Goal: Transaction & Acquisition: Download file/media

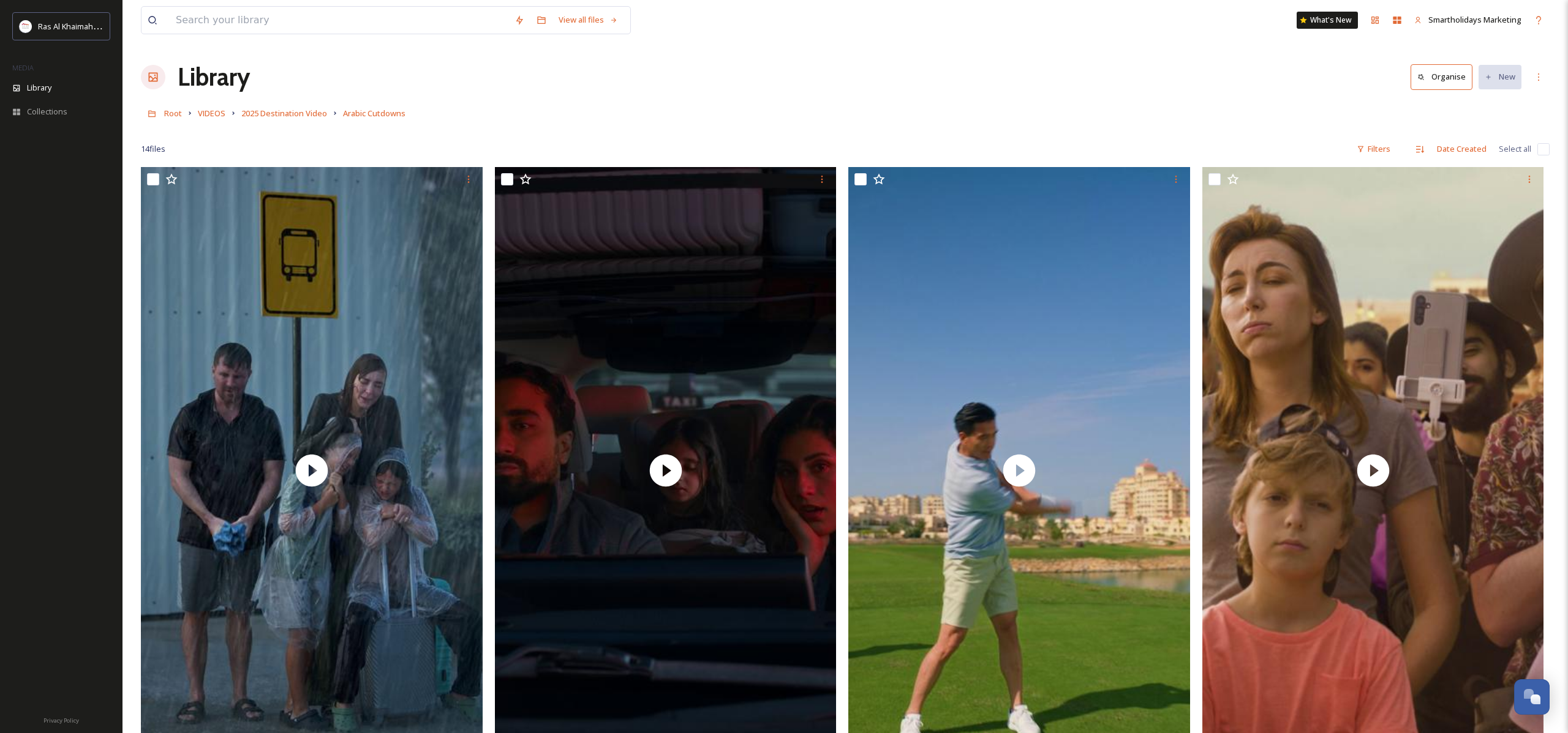
click at [203, 81] on h1 "Library" at bounding box center [214, 77] width 72 height 37
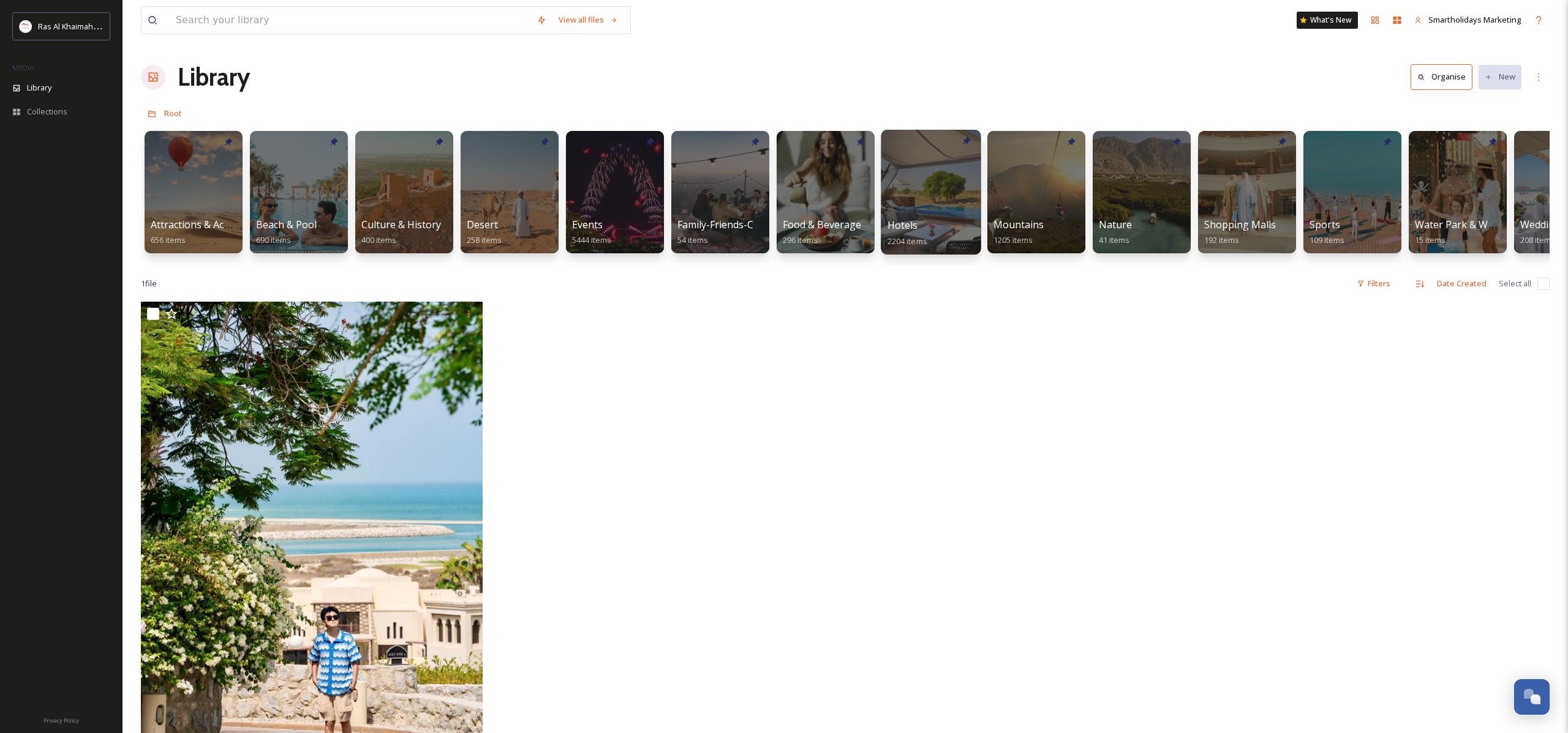
click at [949, 231] on div "Hotels 2204 items" at bounding box center [931, 234] width 88 height 31
click at [937, 210] on div at bounding box center [930, 192] width 100 height 124
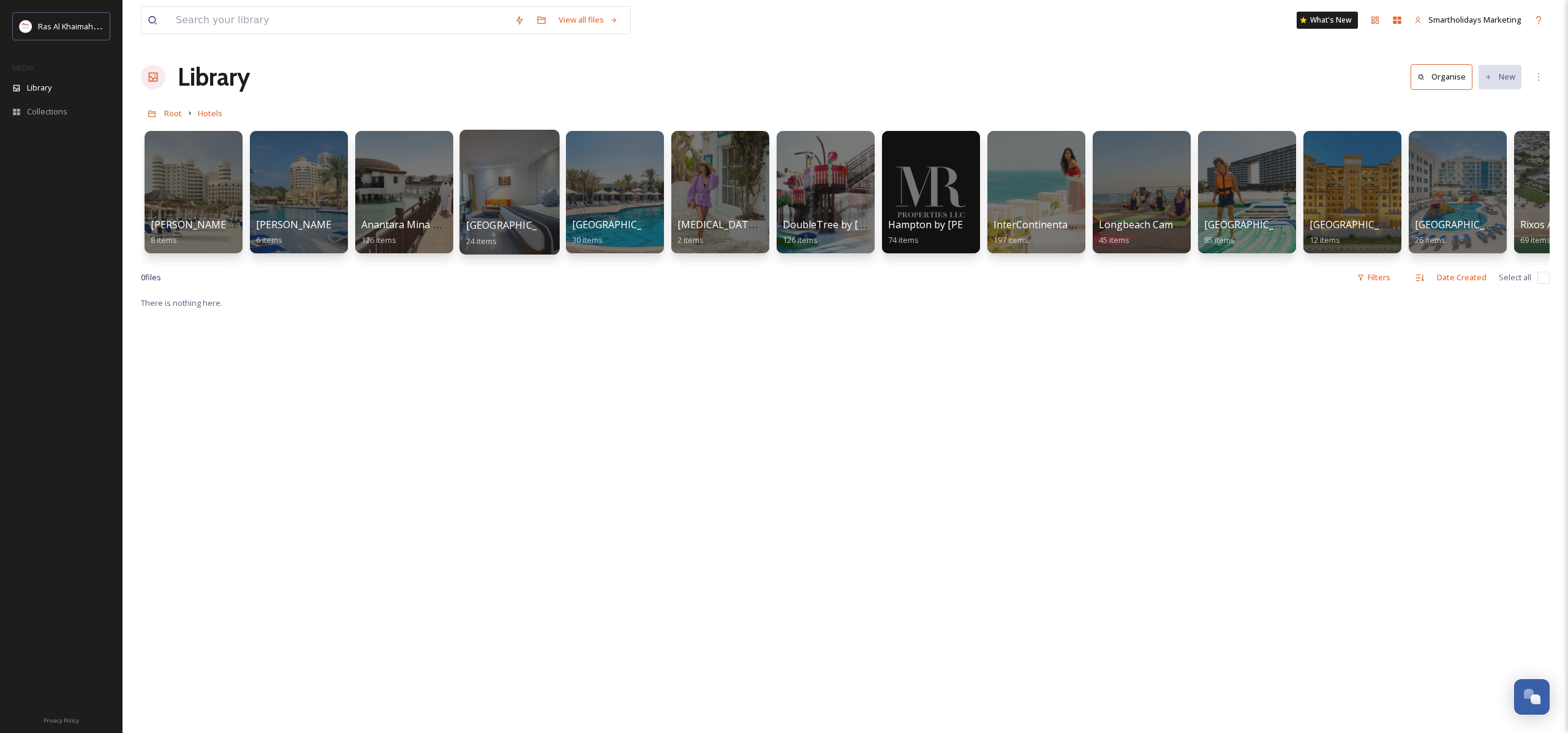
click at [508, 198] on div at bounding box center [509, 192] width 100 height 124
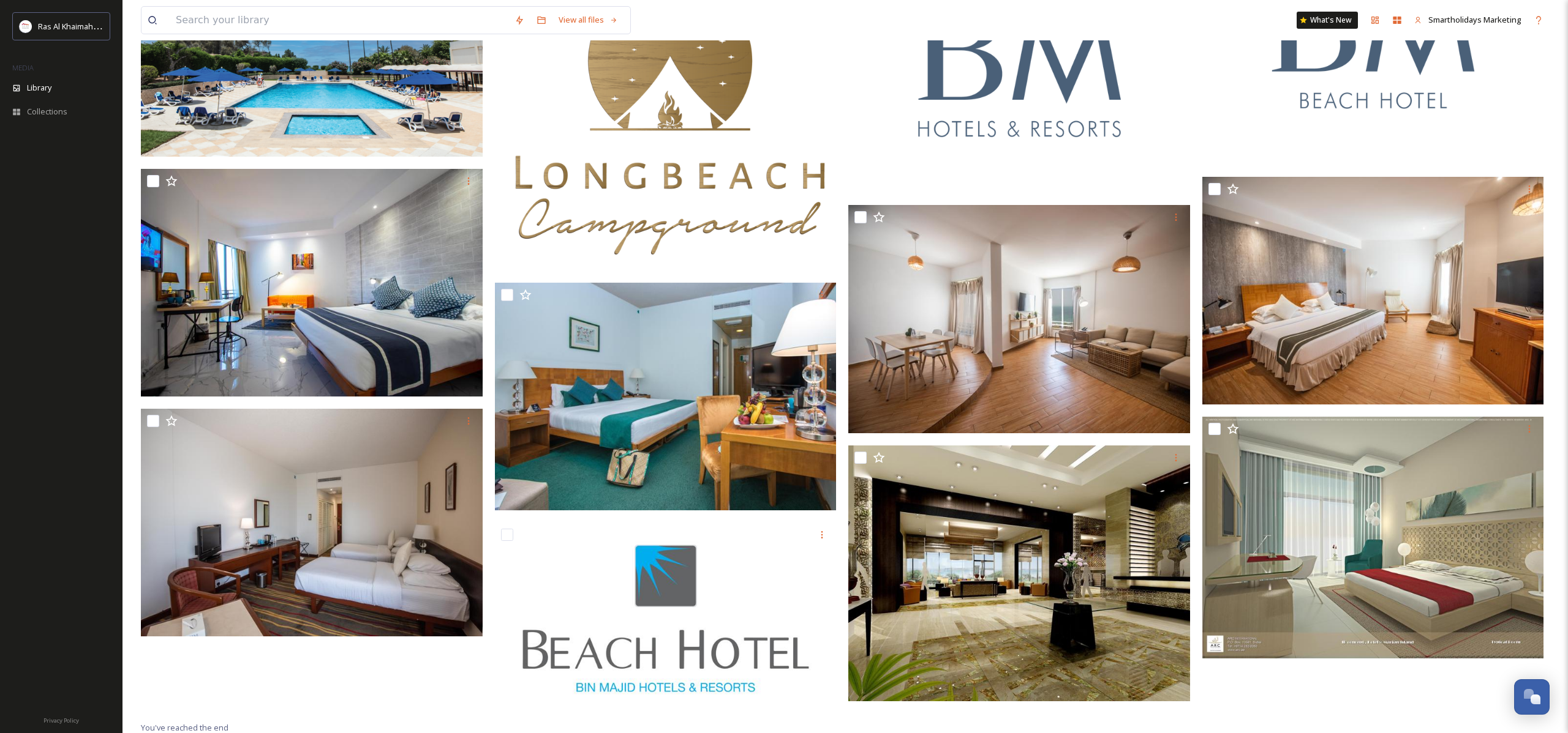
scroll to position [960, 0]
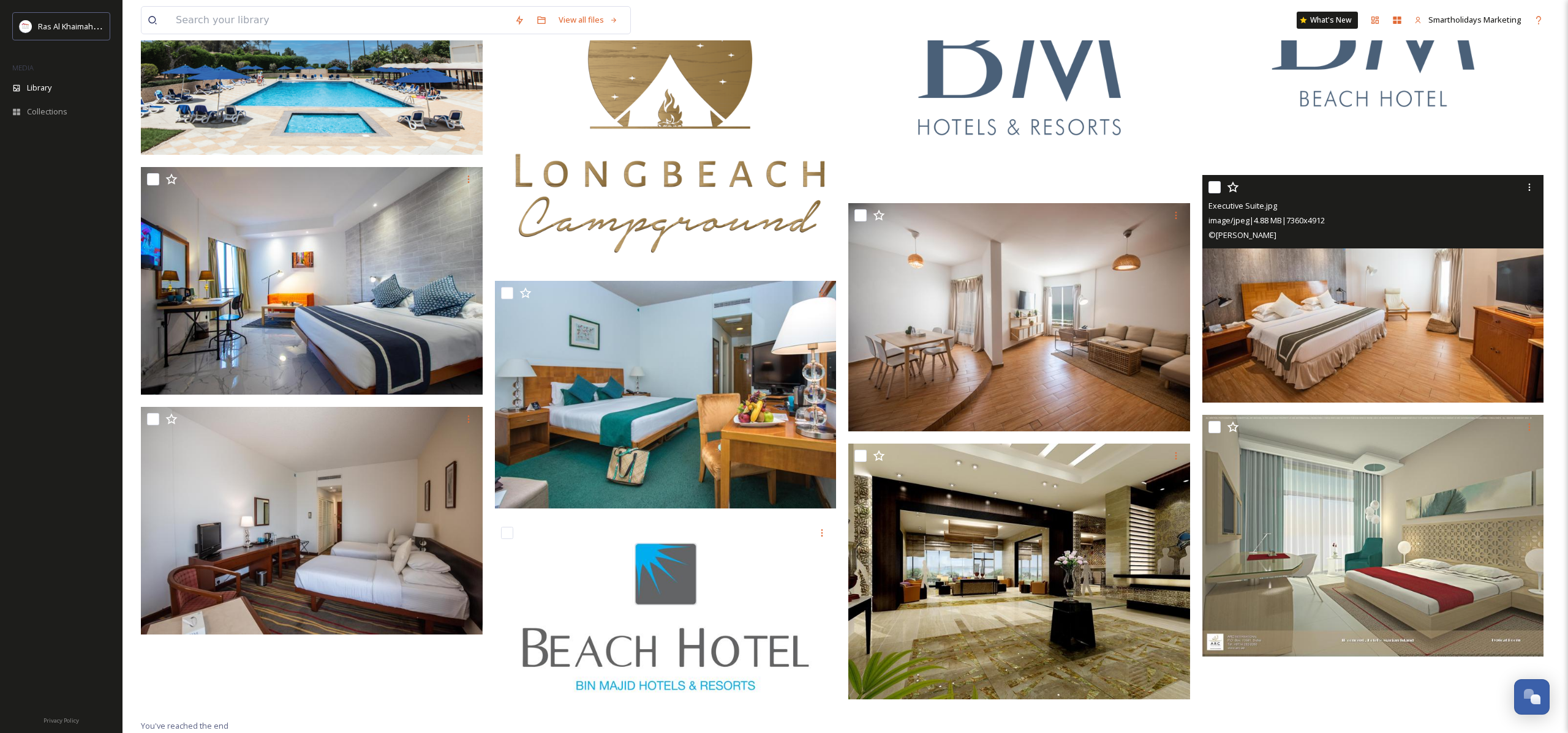
click at [1339, 361] on img at bounding box center [1373, 289] width 342 height 228
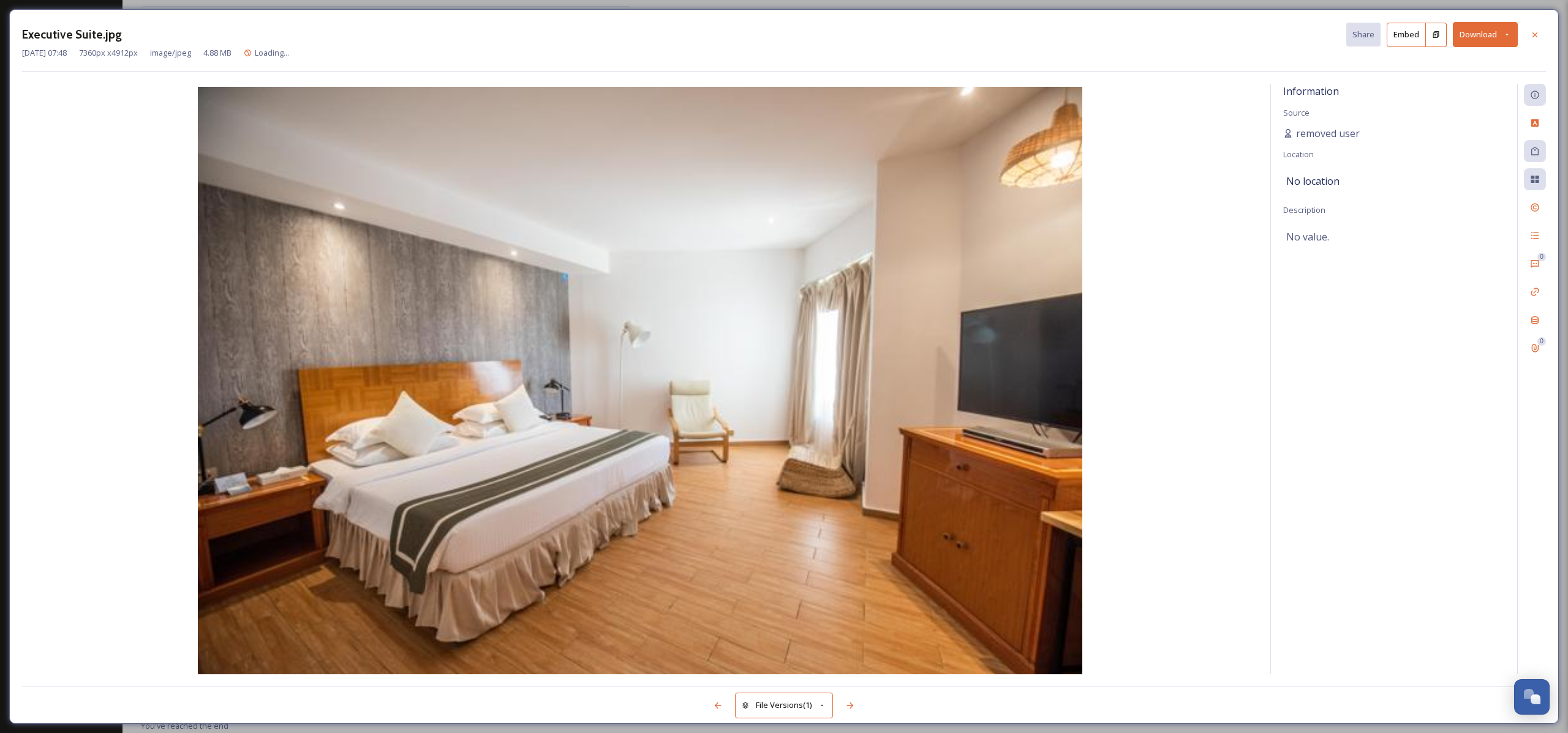
click at [1497, 30] on button "Download" at bounding box center [1485, 34] width 65 height 25
click at [1476, 62] on span "Download Original (7360 x 4912)" at bounding box center [1453, 62] width 115 height 12
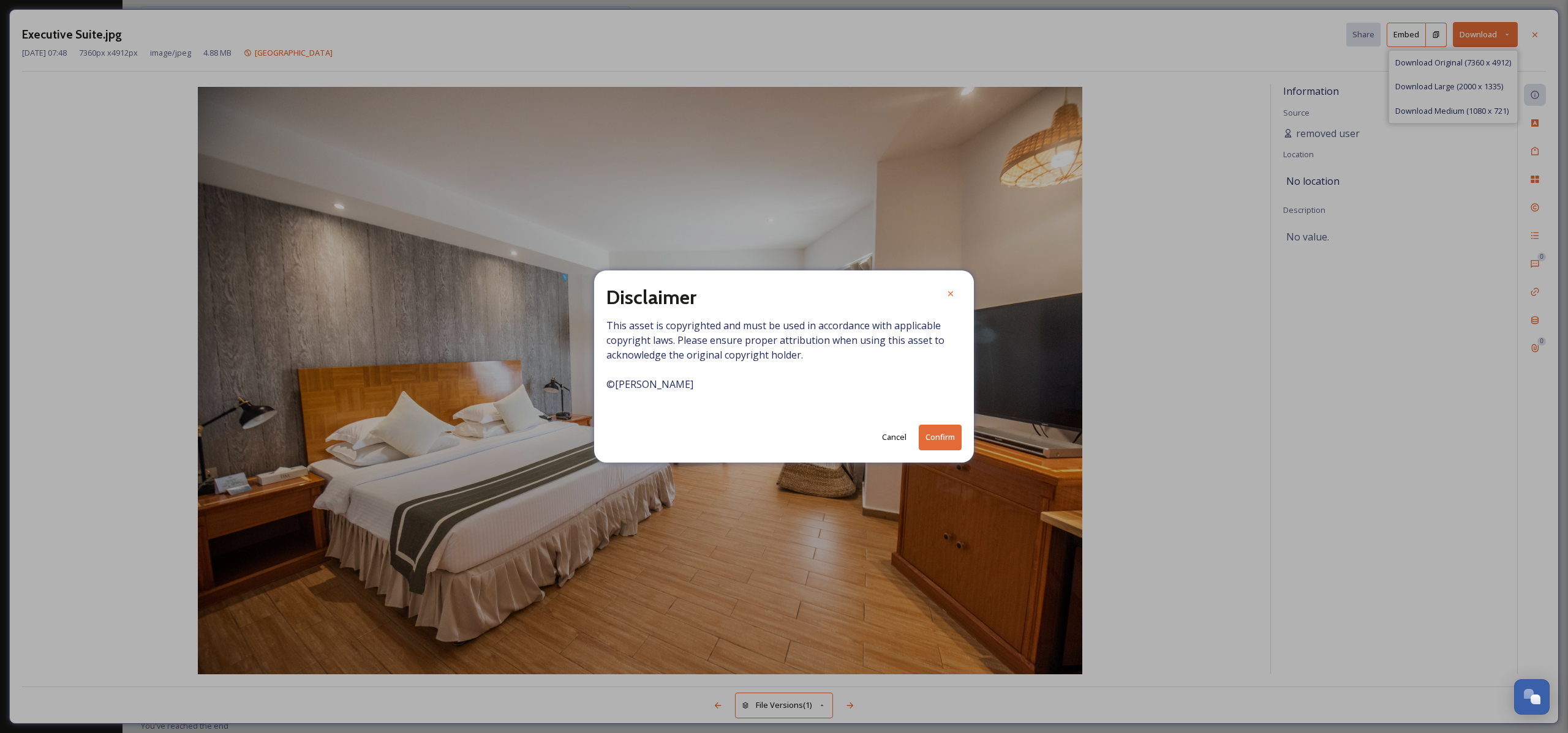
click at [945, 447] on button "Confirm" at bounding box center [940, 437] width 43 height 25
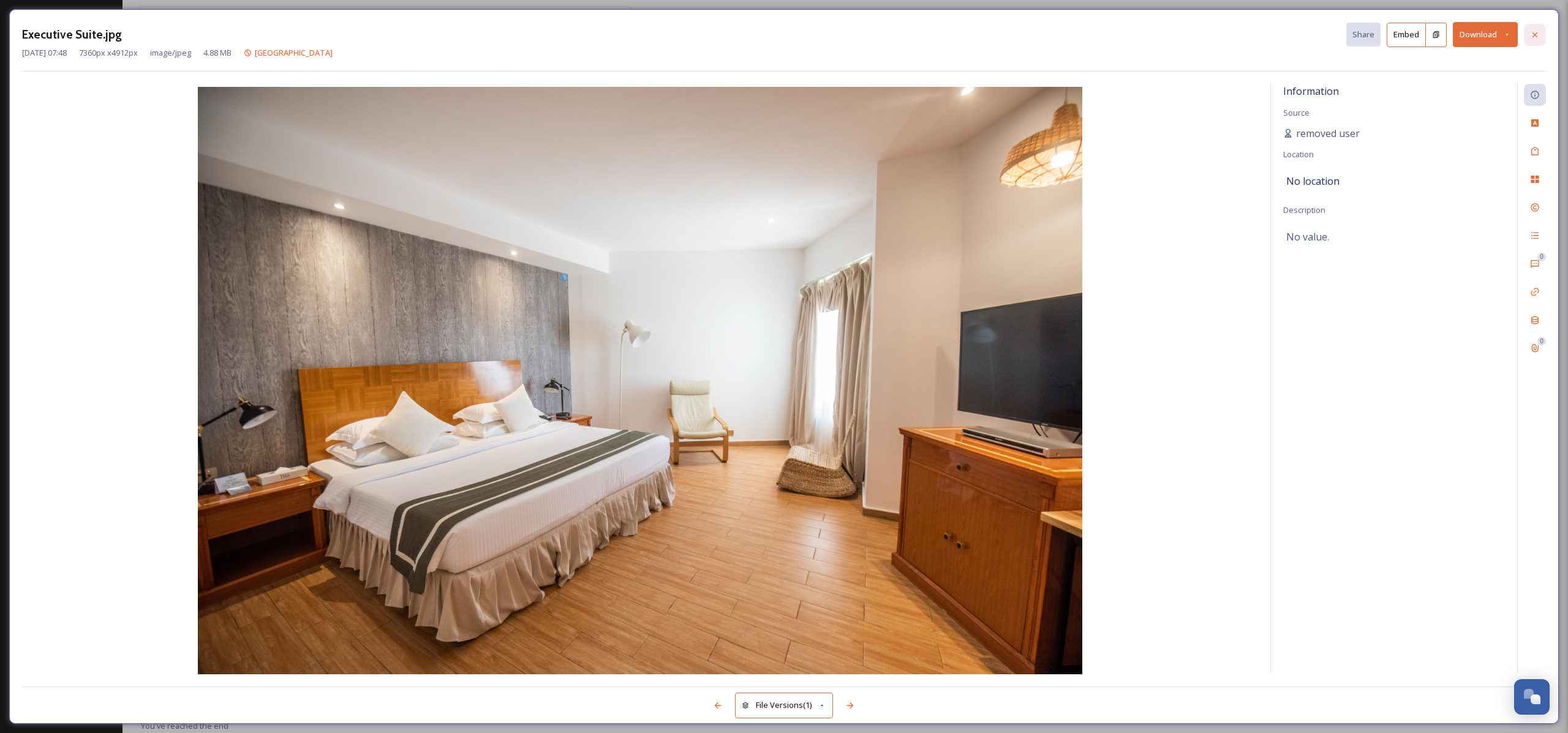
click at [1532, 35] on icon at bounding box center [1535, 34] width 10 height 10
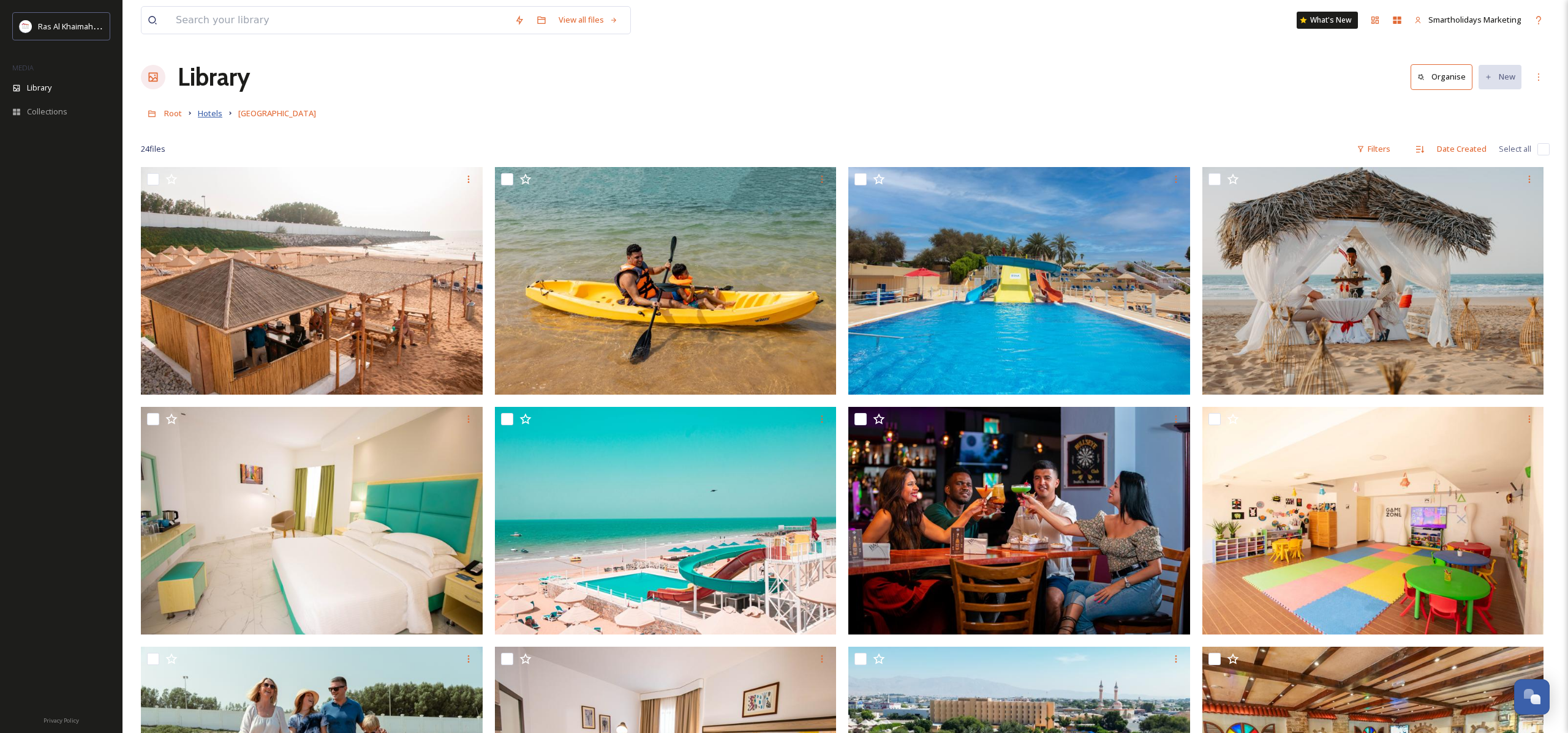
click at [215, 115] on span "Hotels" at bounding box center [209, 113] width 24 height 11
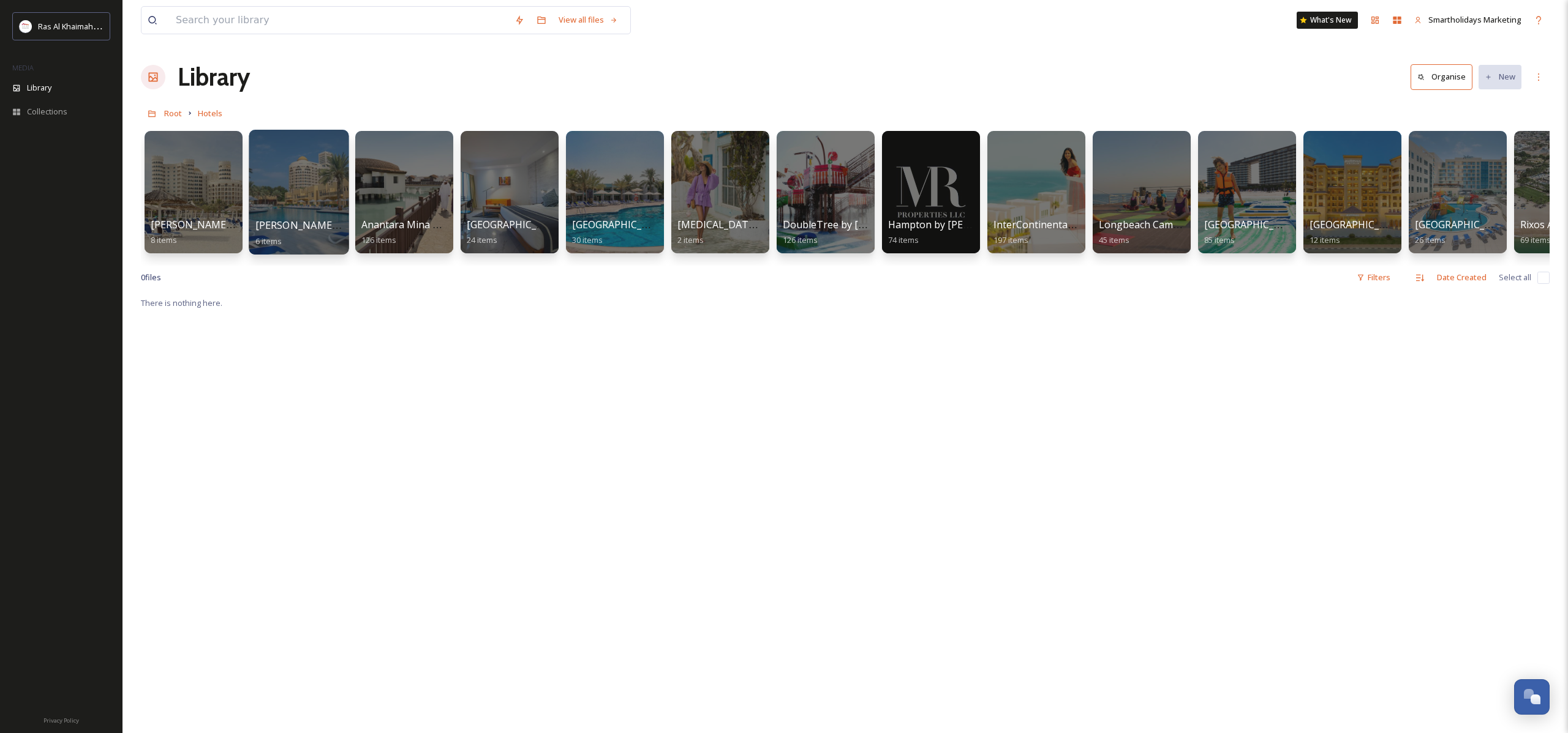
click at [294, 214] on div at bounding box center [299, 192] width 100 height 124
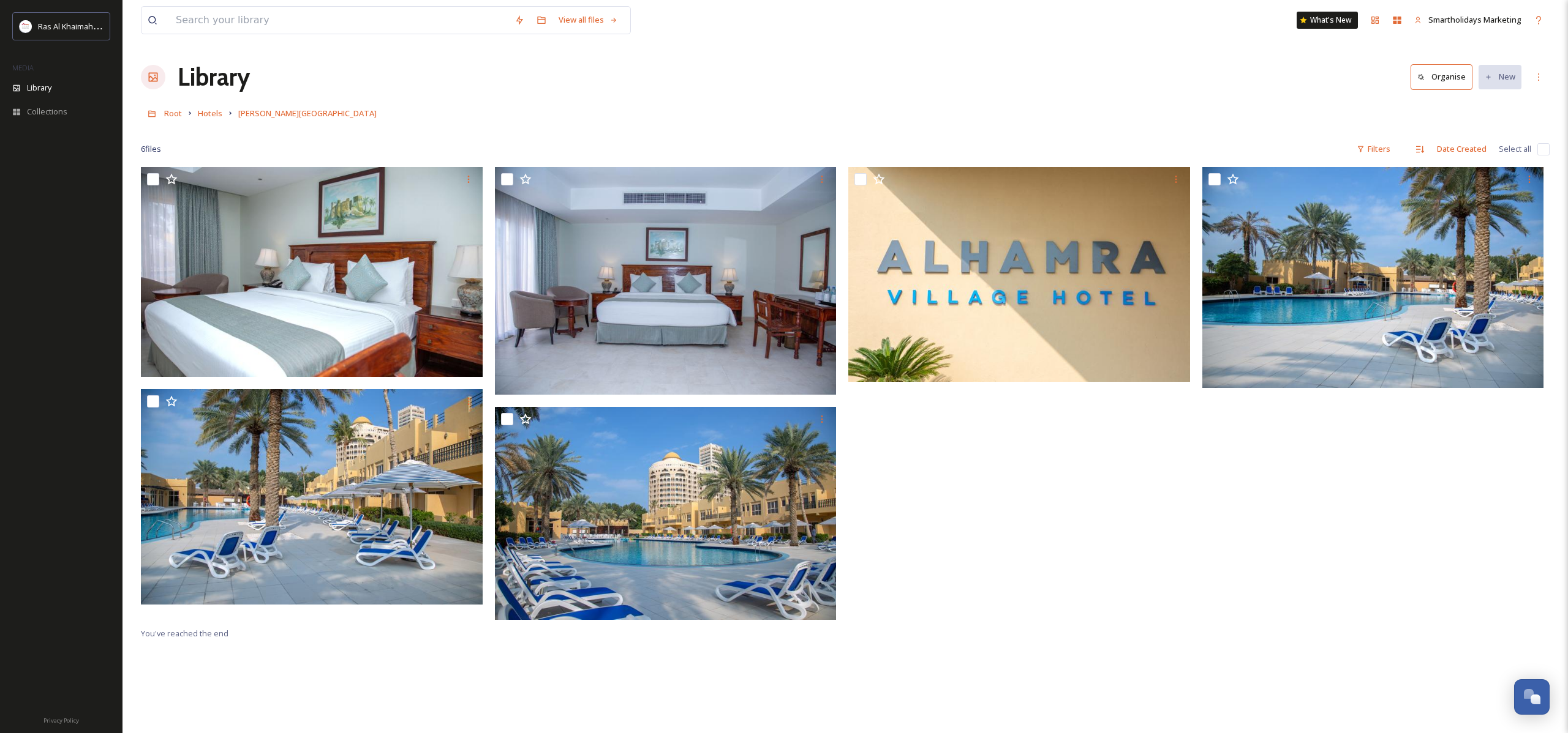
click at [199, 78] on h1 "Library" at bounding box center [214, 77] width 72 height 37
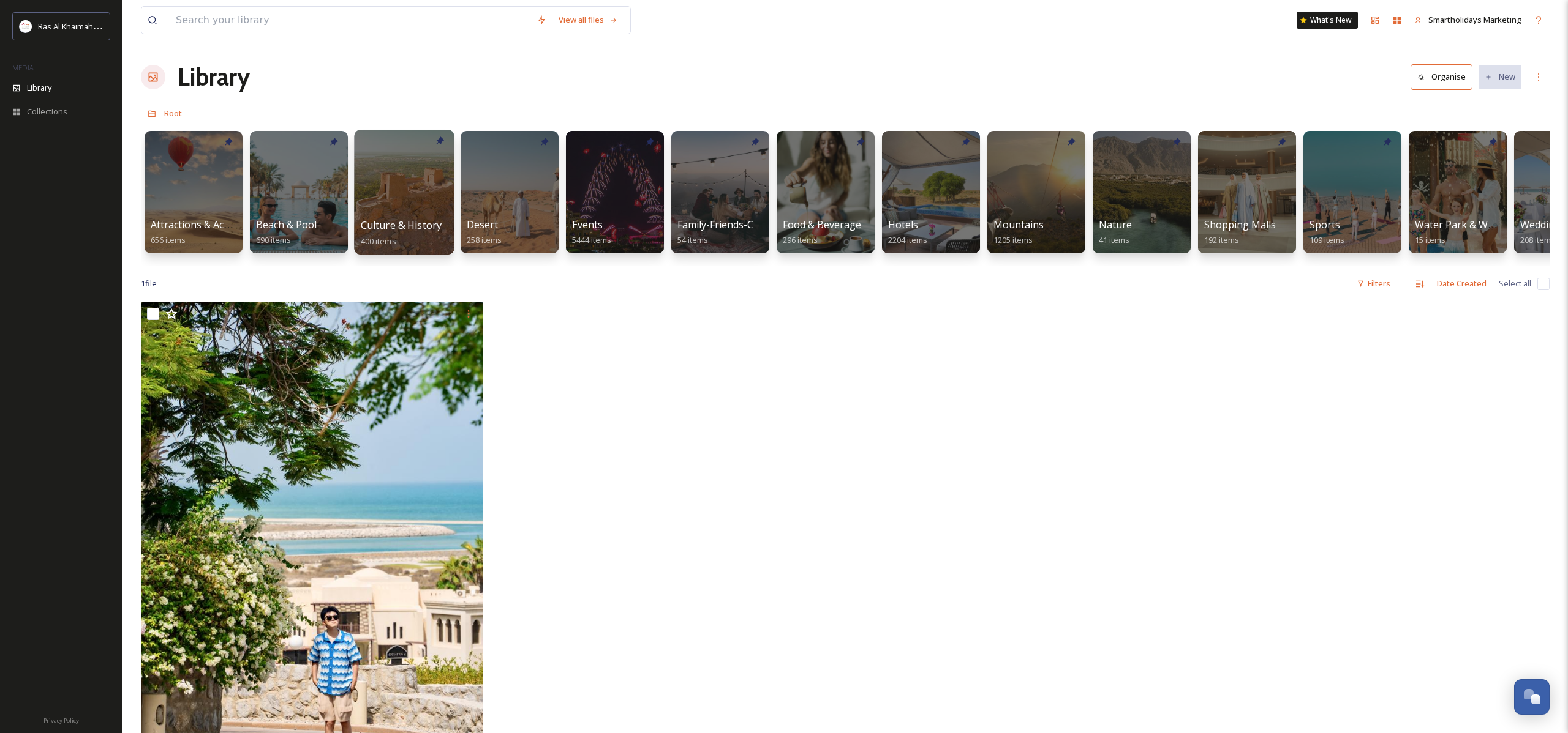
click at [410, 197] on div at bounding box center [403, 192] width 100 height 124
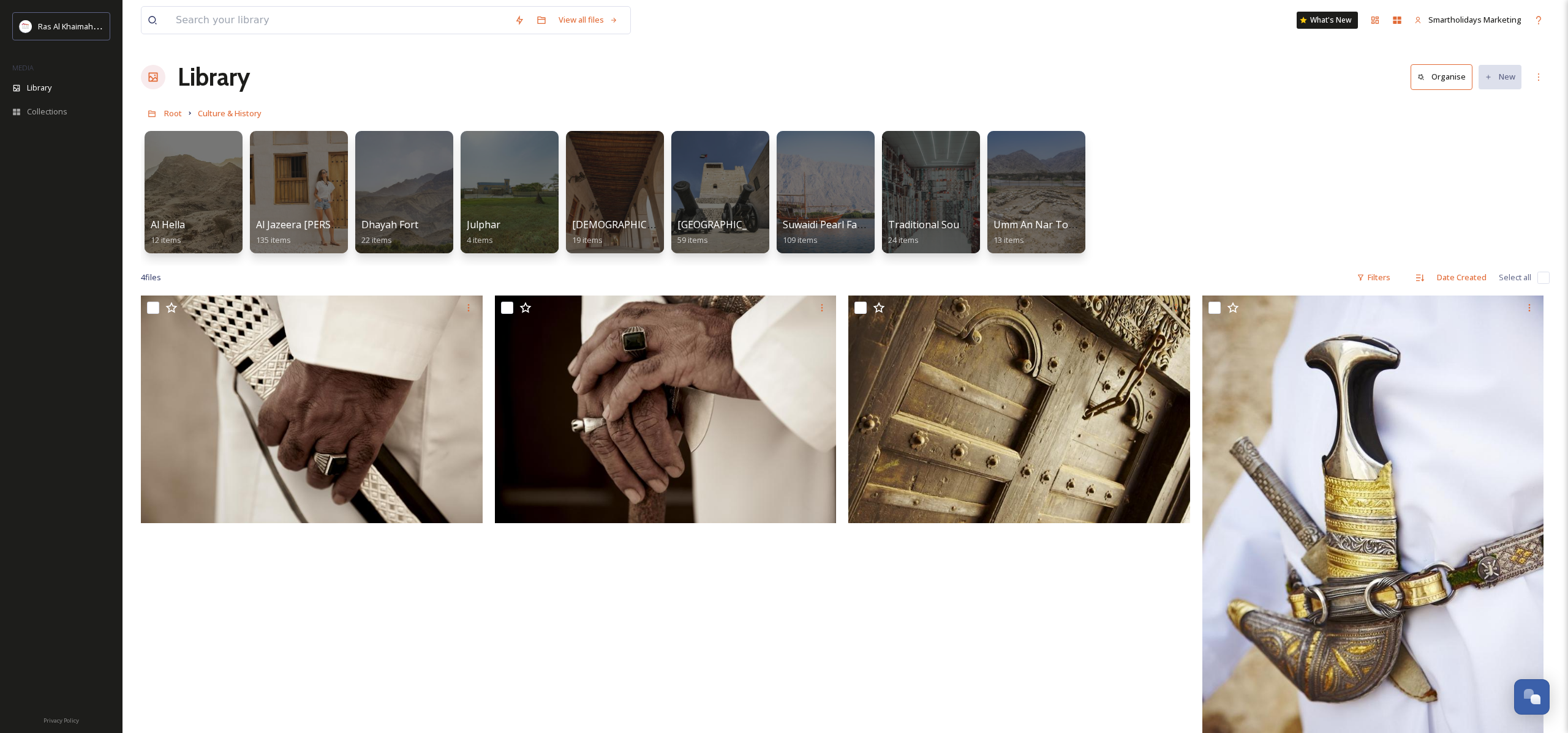
click at [218, 85] on h1 "Library" at bounding box center [214, 77] width 72 height 37
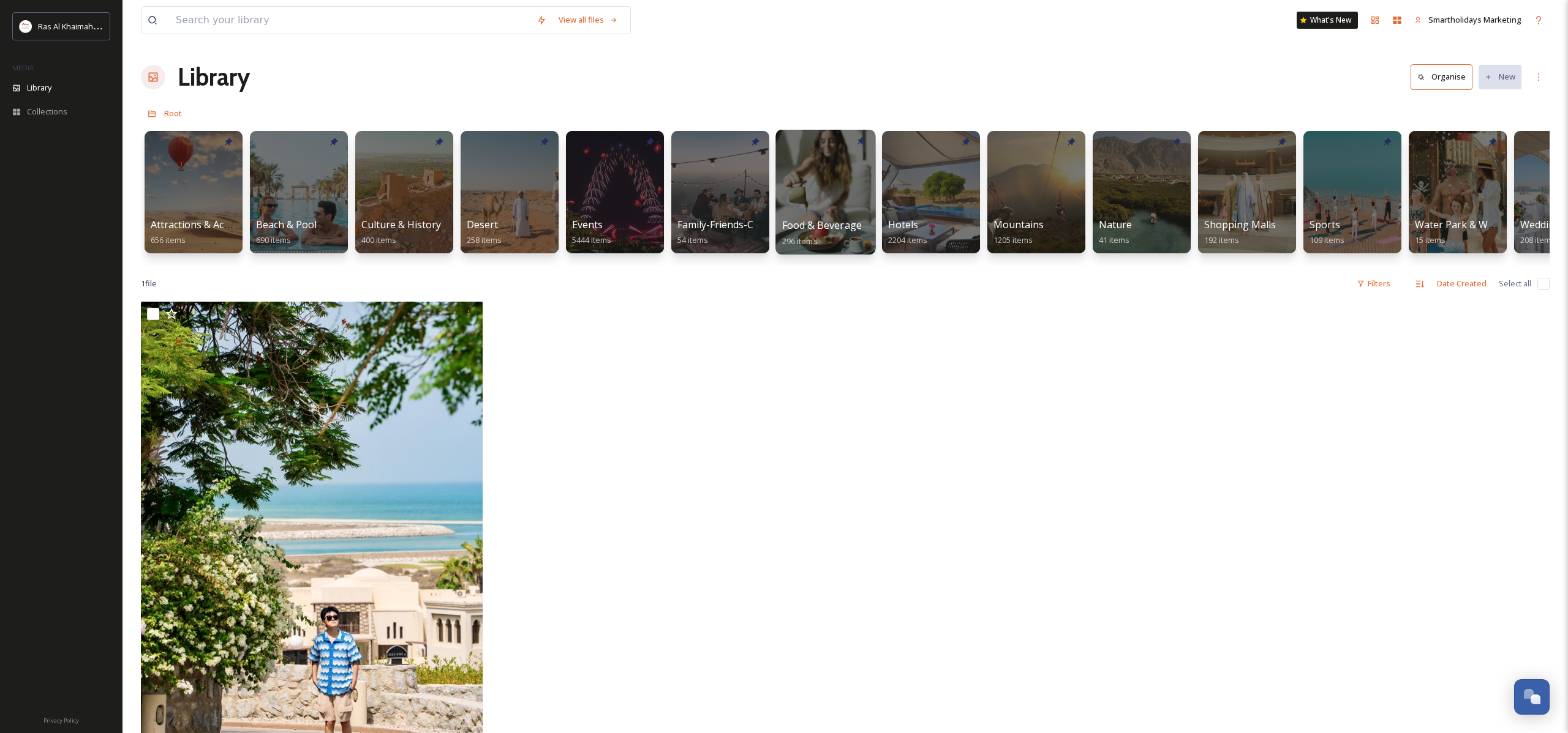
click at [835, 216] on div at bounding box center [825, 192] width 100 height 124
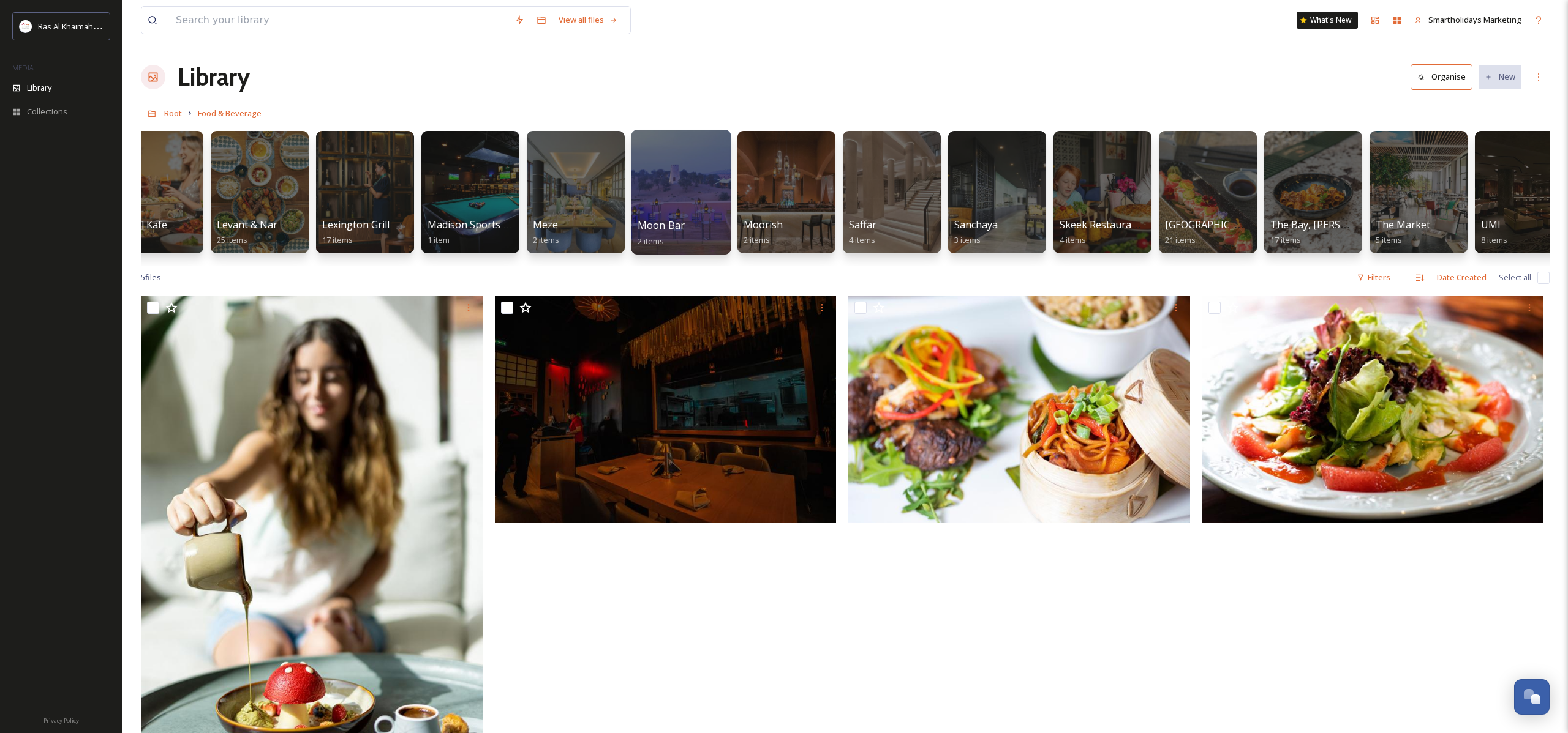
scroll to position [0, 988]
